Goal: Transaction & Acquisition: Purchase product/service

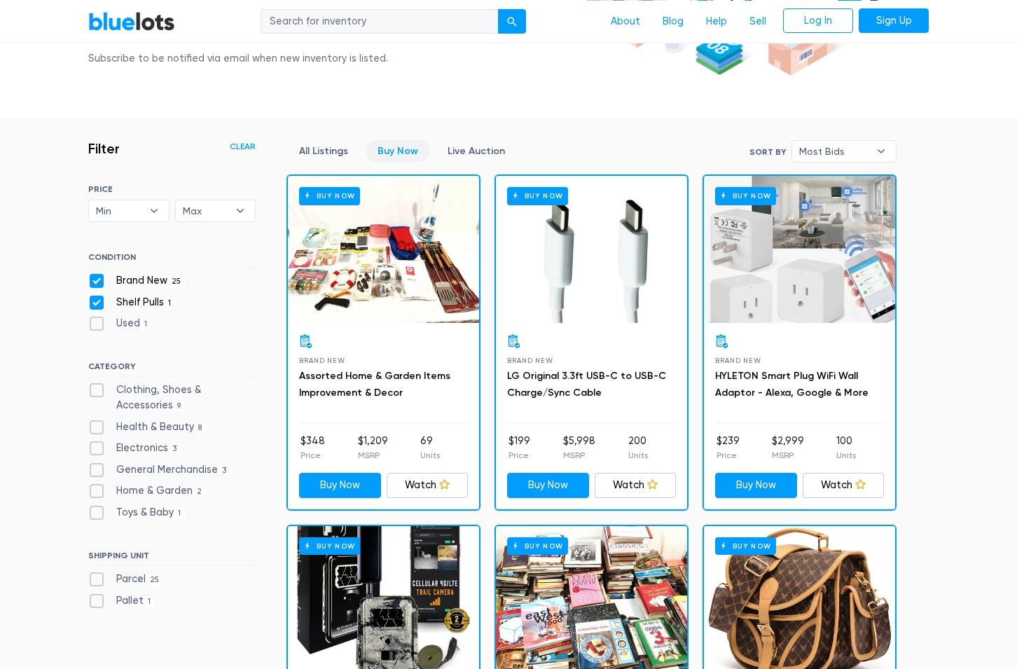
scroll to position [286, 0]
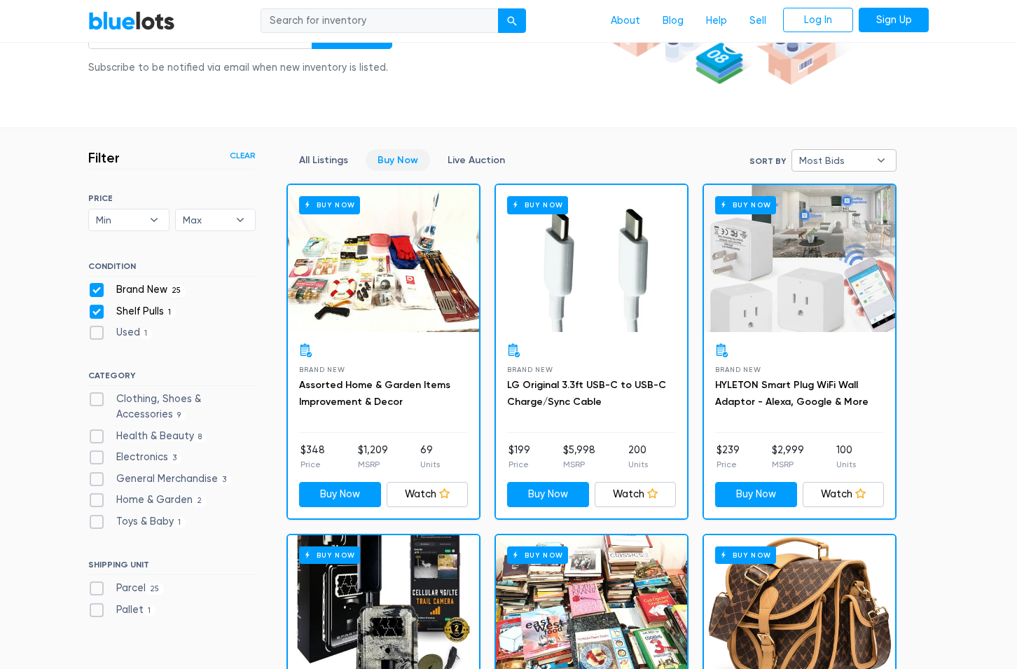
click at [850, 165] on span "Most Bids" at bounding box center [834, 160] width 70 height 21
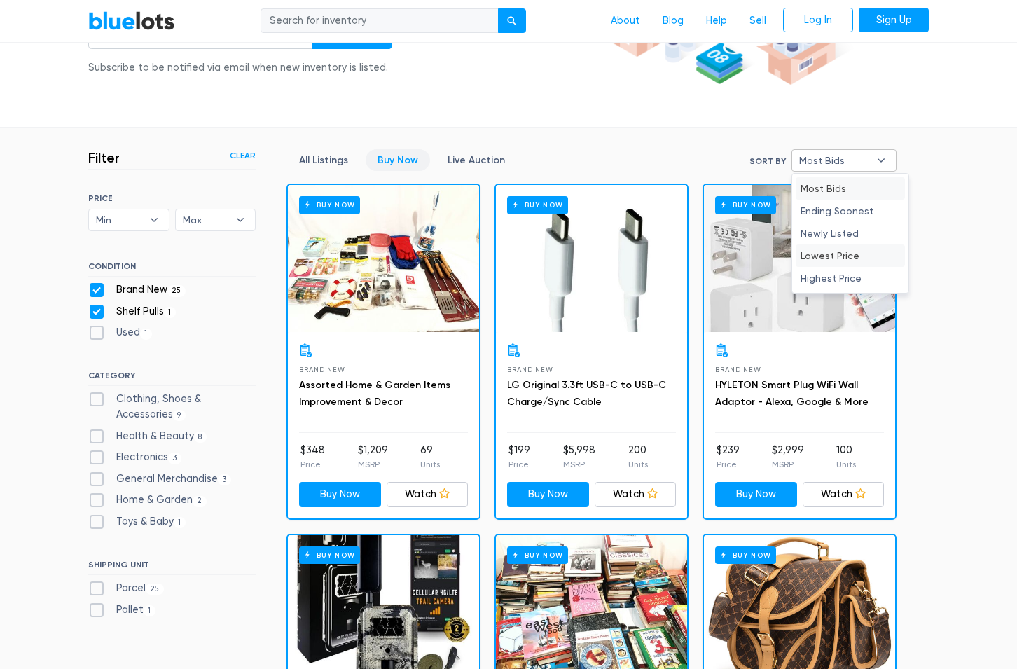
click at [858, 265] on li "Lowest Price" at bounding box center [850, 255] width 109 height 22
select select "lowest_price"
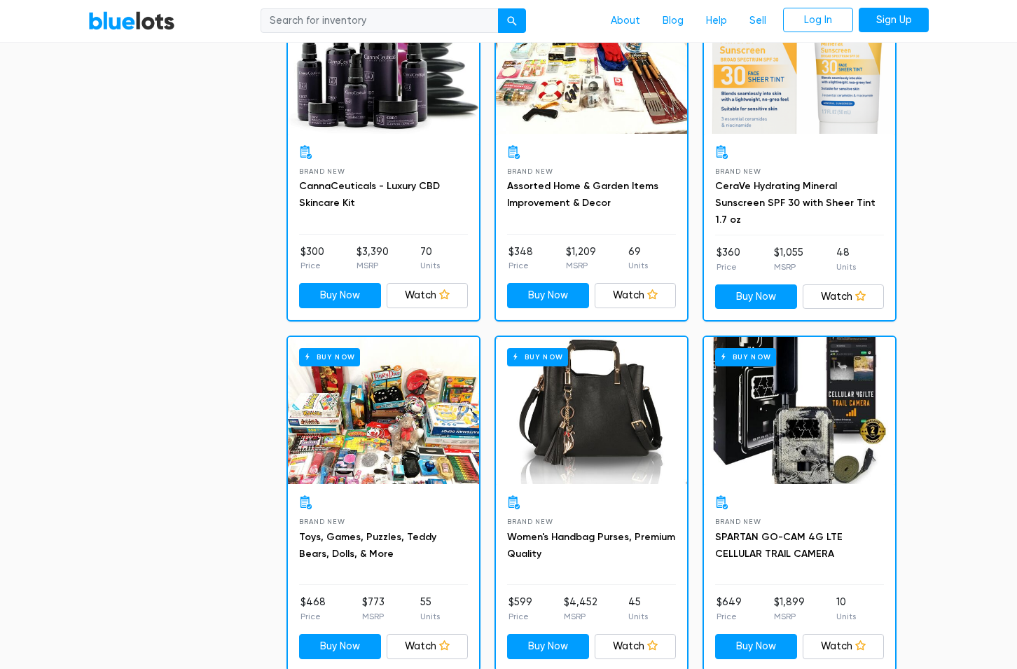
scroll to position [2235, 0]
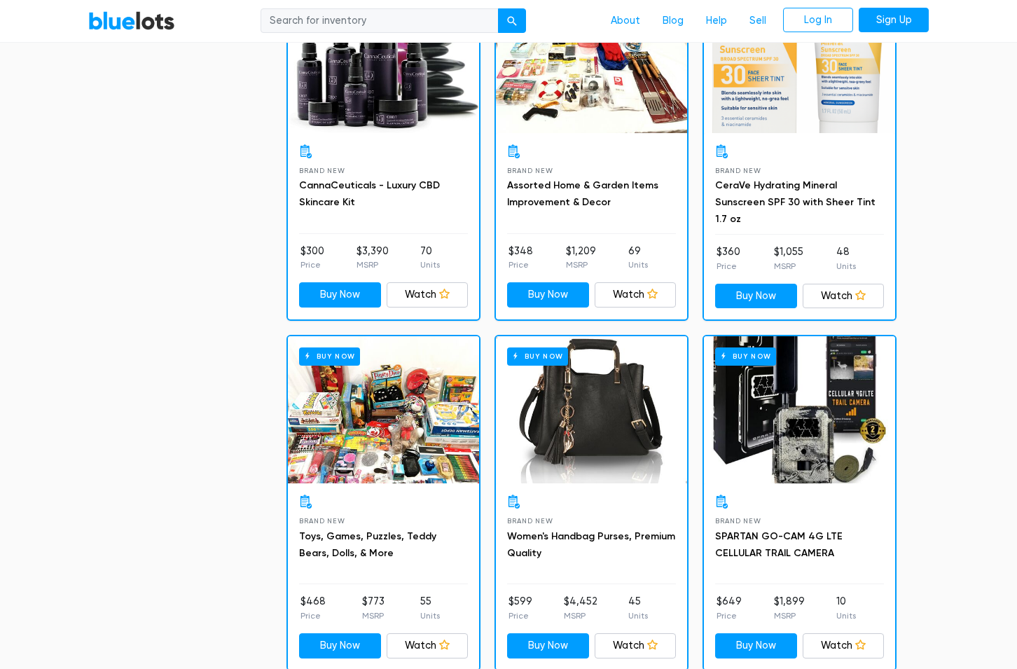
click at [643, 424] on div "Buy Now" at bounding box center [591, 409] width 191 height 147
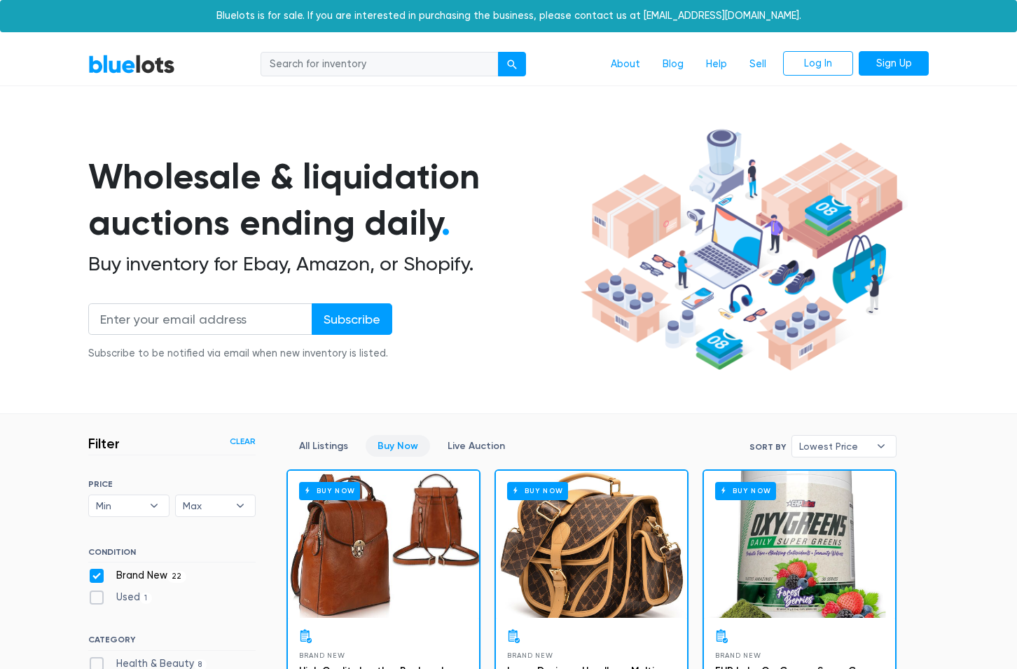
scroll to position [286, 0]
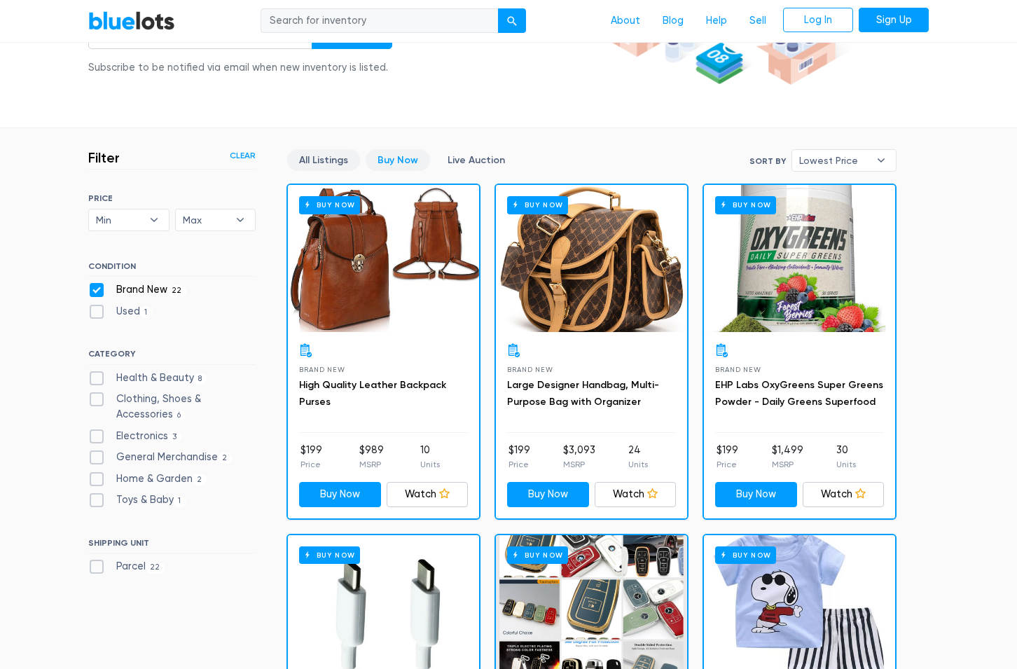
click at [340, 162] on link "All Listings" at bounding box center [323, 160] width 73 height 22
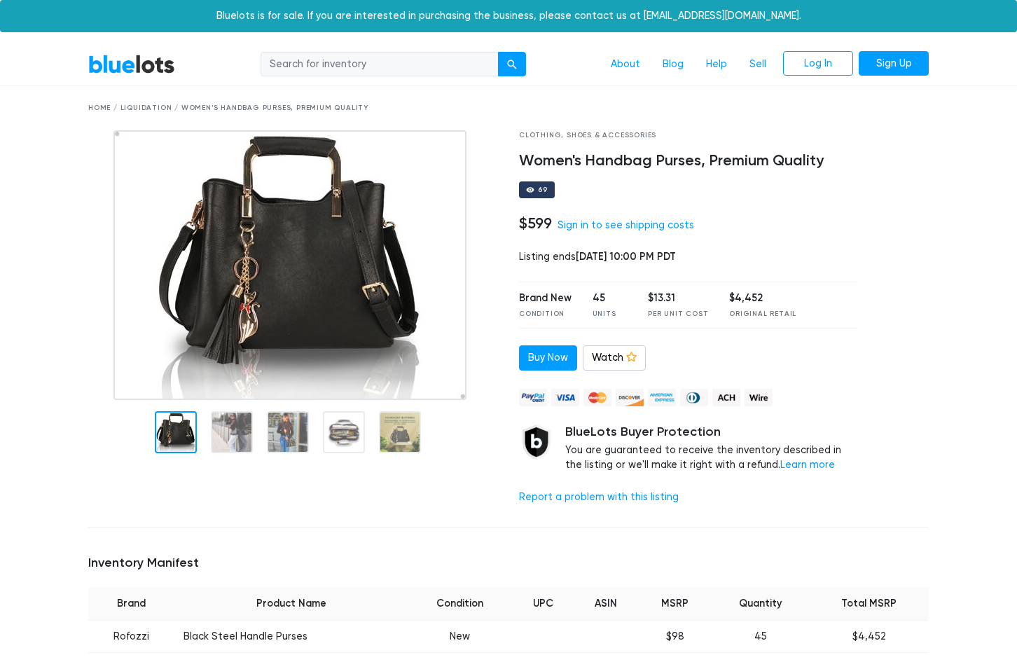
scroll to position [143, 0]
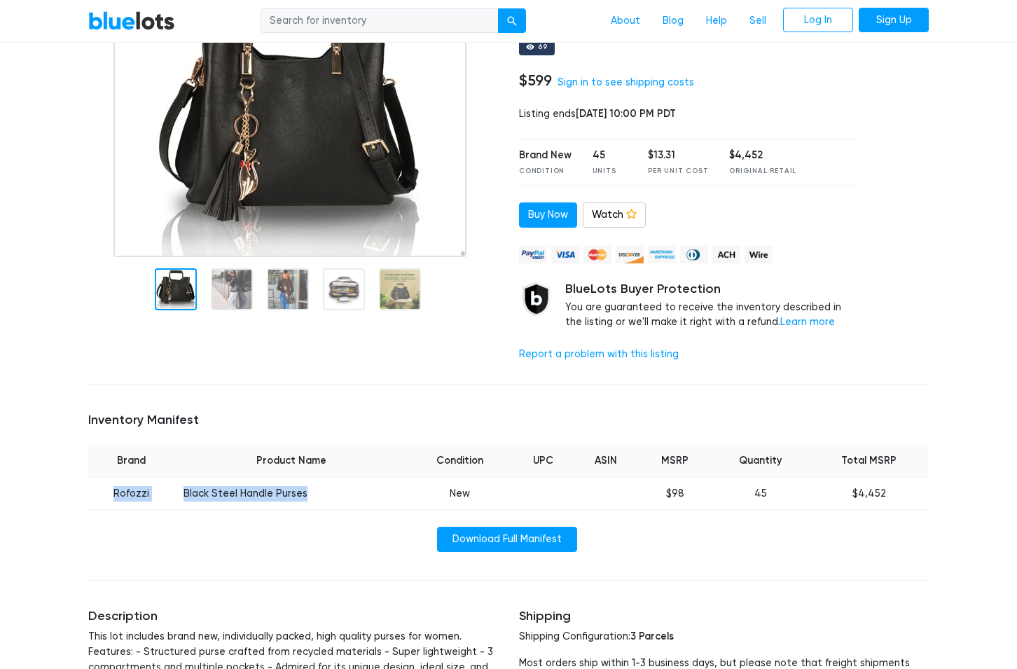
drag, startPoint x: 111, startPoint y: 492, endPoint x: 301, endPoint y: 496, distance: 189.9
click at [301, 496] on tr "Rofozzi Black Steel Handle Purses New $98 45 $4,452" at bounding box center [508, 493] width 841 height 33
copy tr "Rofozzi Black Steel Handle Purses"
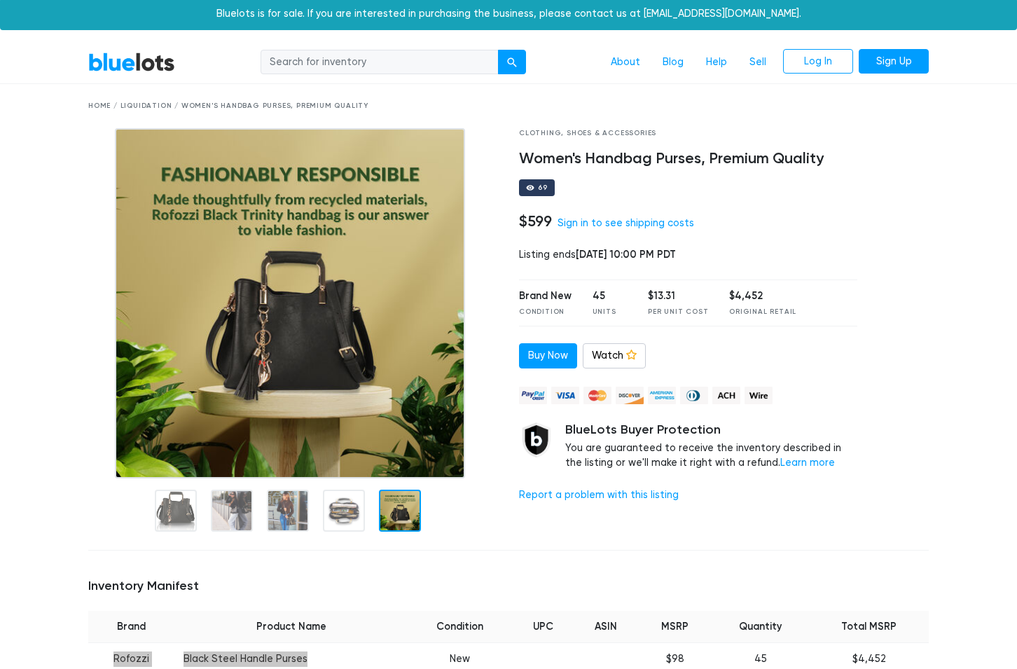
scroll to position [0, 0]
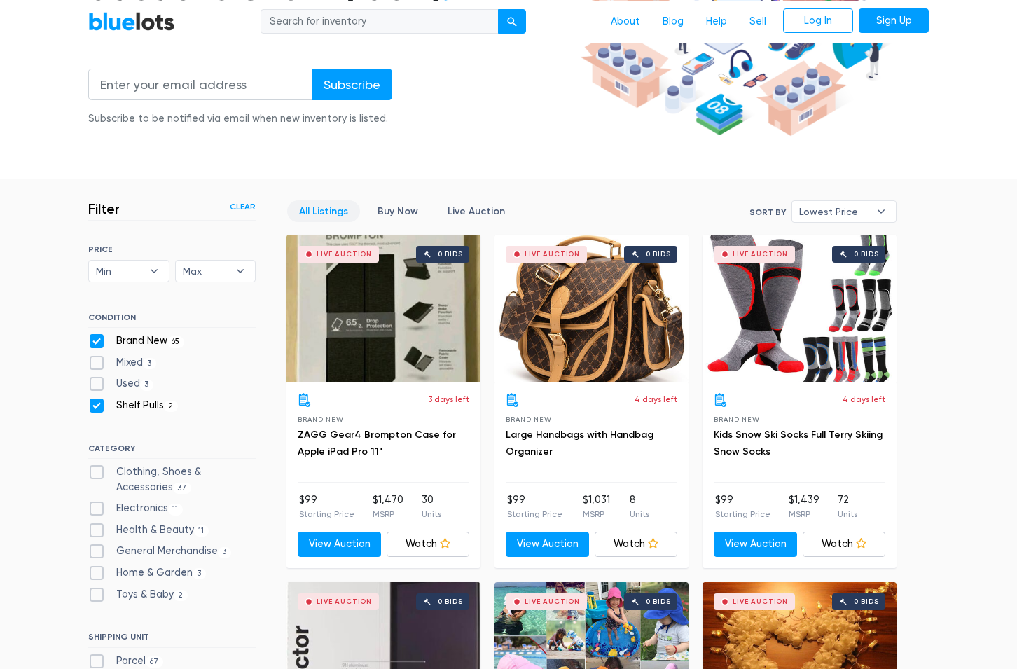
scroll to position [234, 0]
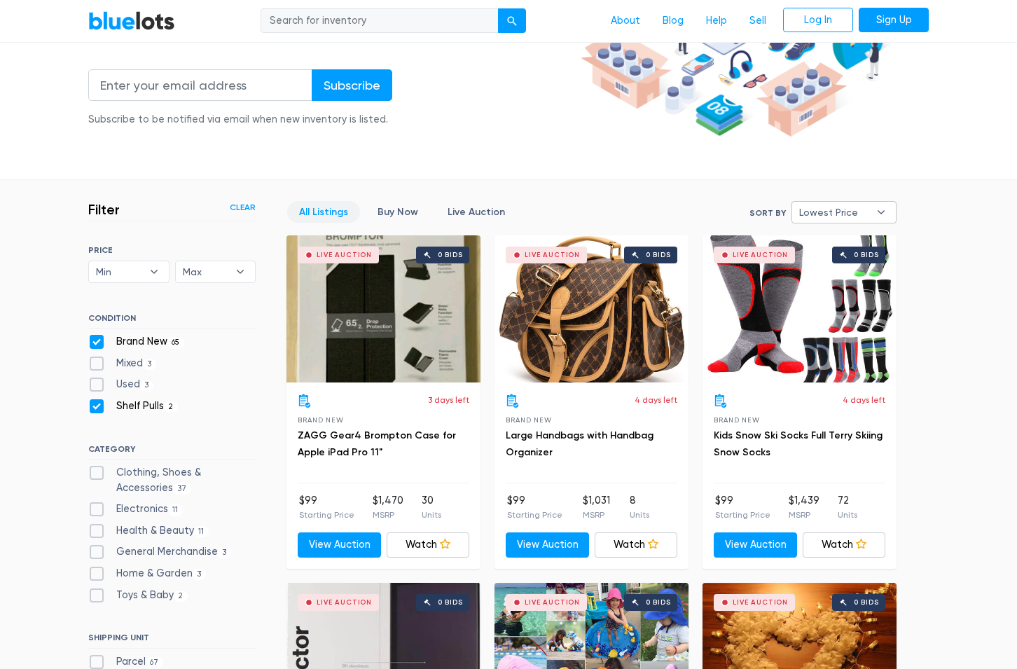
click at [868, 209] on b "▾" at bounding box center [881, 212] width 29 height 21
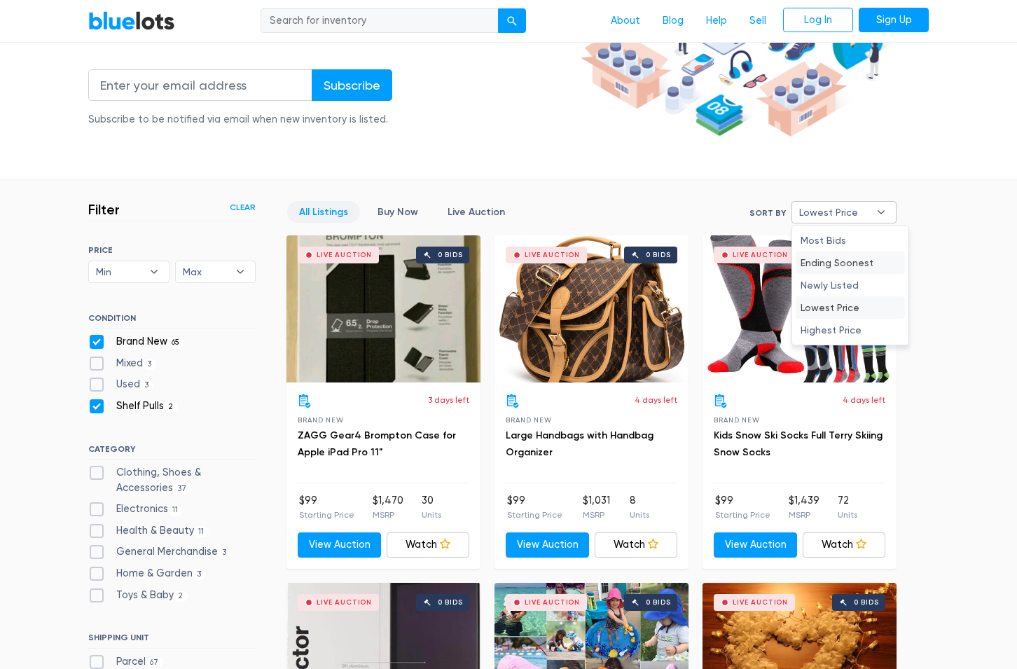
click at [869, 264] on li "Ending Soonest" at bounding box center [850, 262] width 109 height 22
select select "ending_soonest"
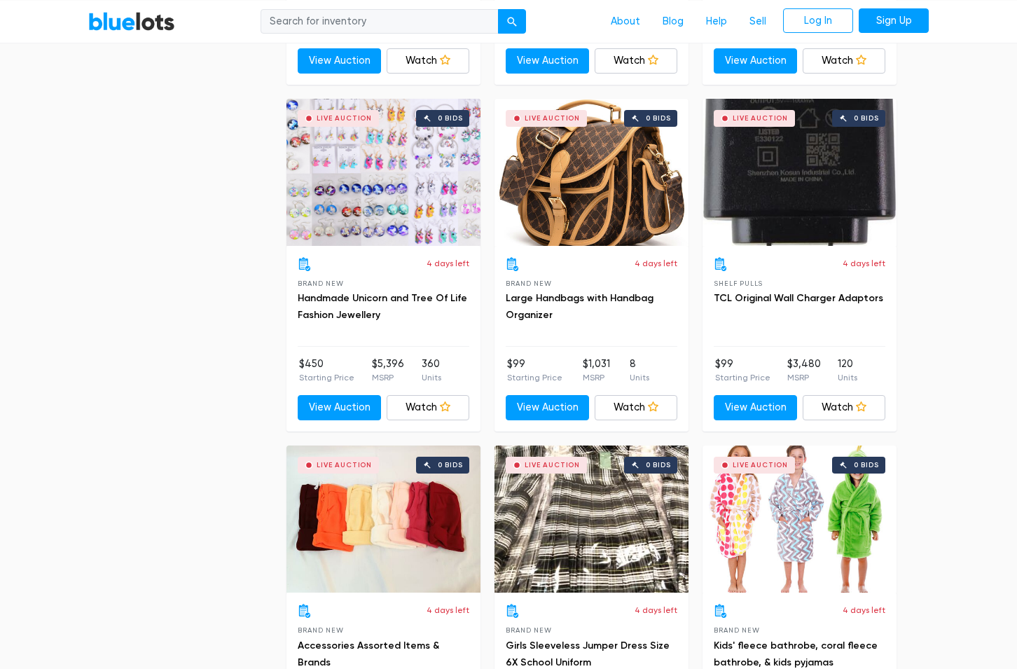
scroll to position [1163, 0]
